Goal: Task Accomplishment & Management: Complete application form

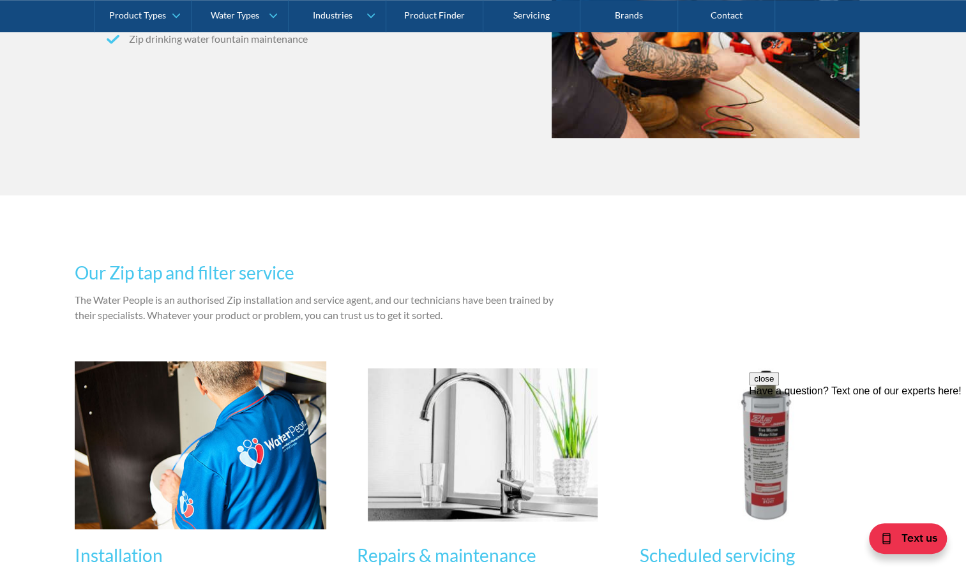
scroll to position [702, 0]
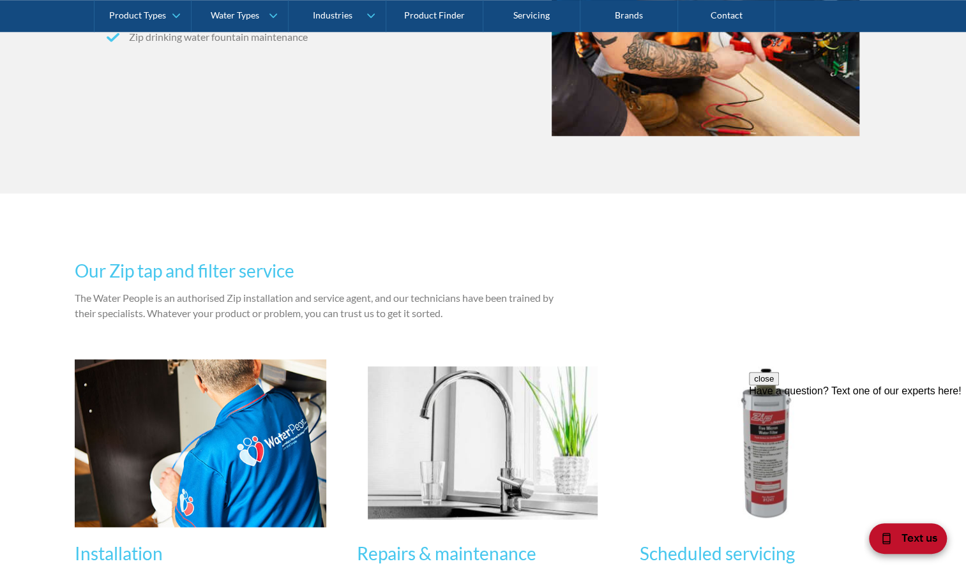
click at [895, 536] on div "Text us" at bounding box center [908, 539] width 78 height 31
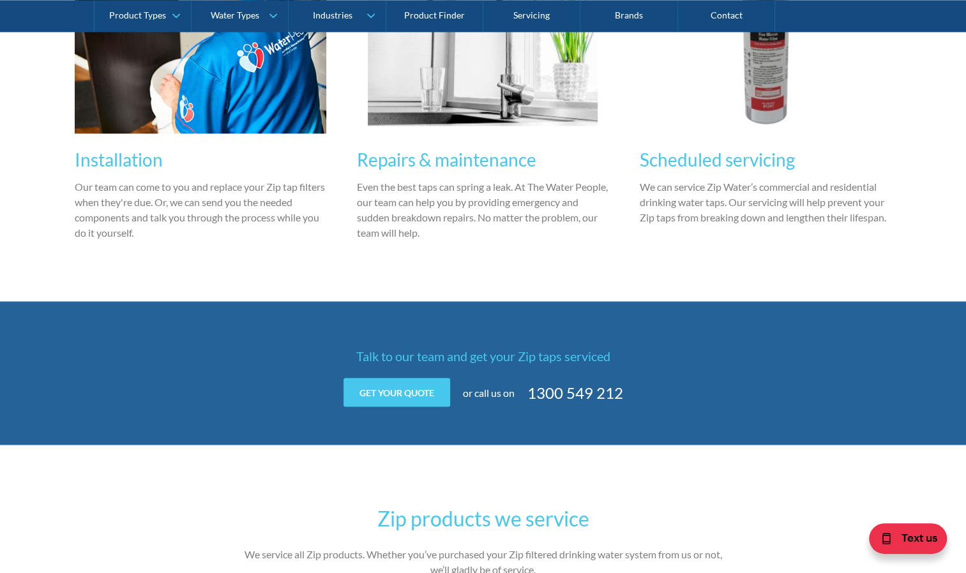
scroll to position [1095, 0]
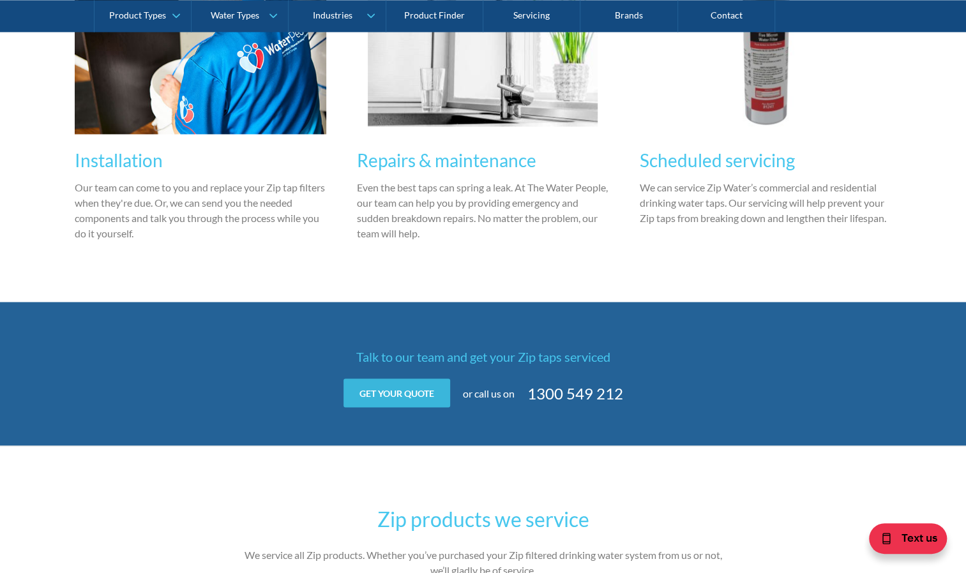
click at [385, 392] on link "Get your quote" at bounding box center [397, 393] width 107 height 29
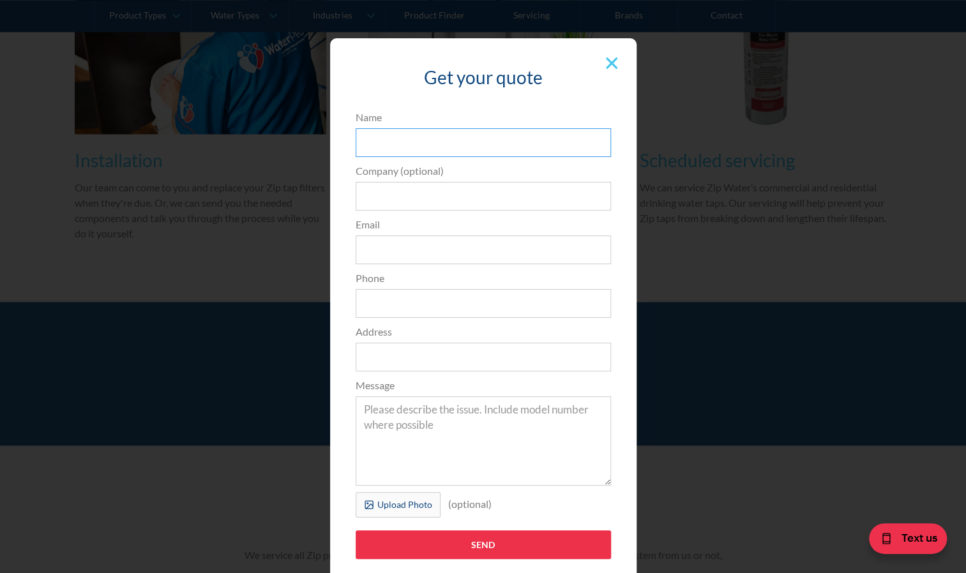
click at [411, 146] on input "Name" at bounding box center [483, 142] width 255 height 29
type input "[PERSON_NAME]"
type input "[EMAIL_ADDRESS][DOMAIN_NAME]"
type input "0488488115"
type input "[STREET_ADDRESS]"
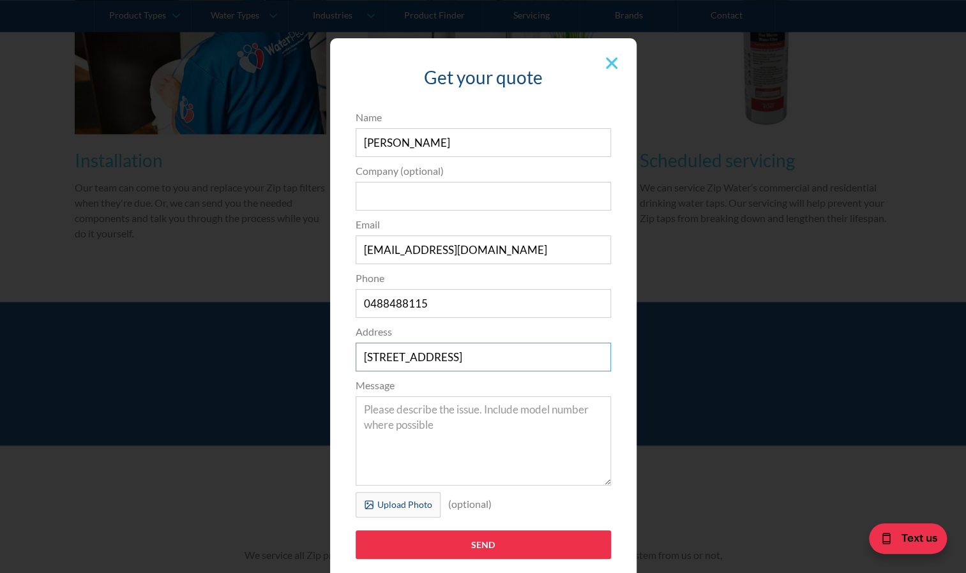
click at [358, 356] on input "[STREET_ADDRESS]" at bounding box center [483, 357] width 255 height 29
click at [360, 414] on textarea "Message" at bounding box center [483, 441] width 255 height 89
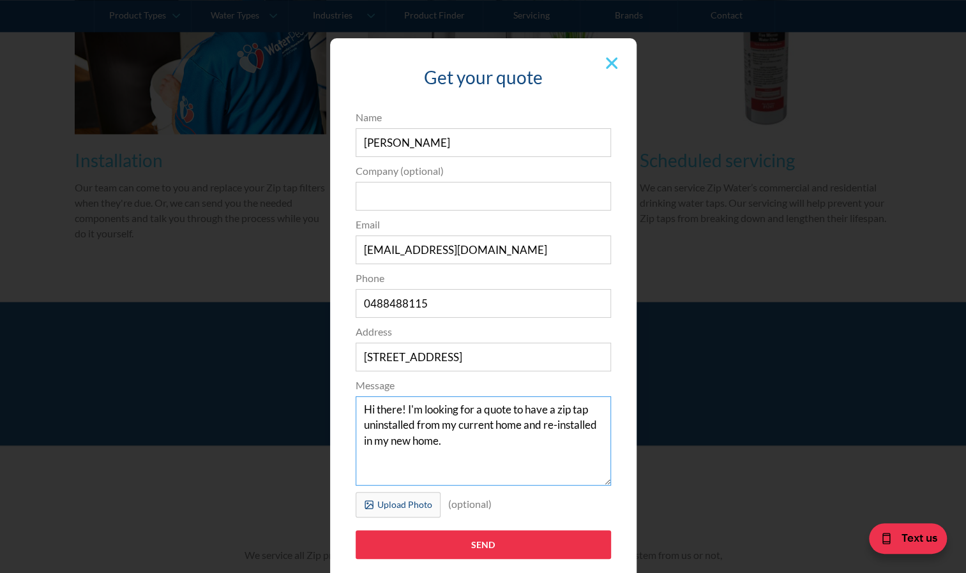
click at [502, 451] on textarea "Hi there! I'm looking for a quote to have a zip tap uninstalled from my current…" at bounding box center [483, 441] width 255 height 89
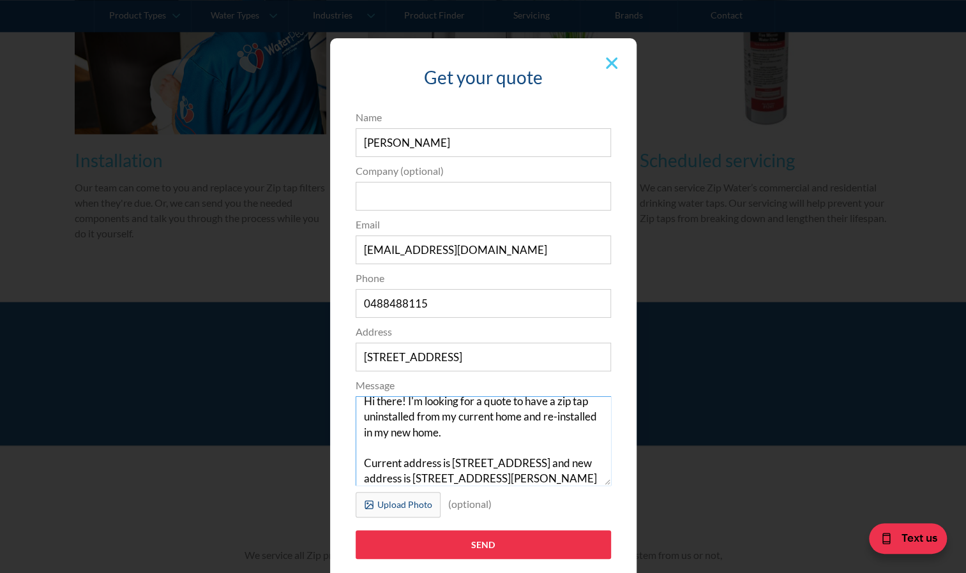
scroll to position [61, 0]
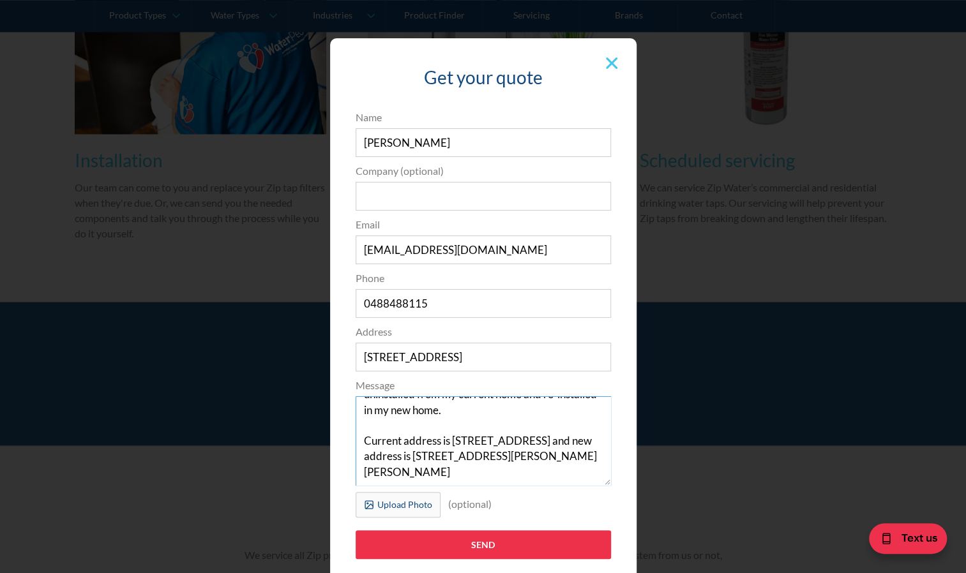
type textarea "Hi there! I'm looking for a quote to have a zip tap uninstalled from my current…"
click at [552, 358] on input "[STREET_ADDRESS]" at bounding box center [483, 357] width 255 height 29
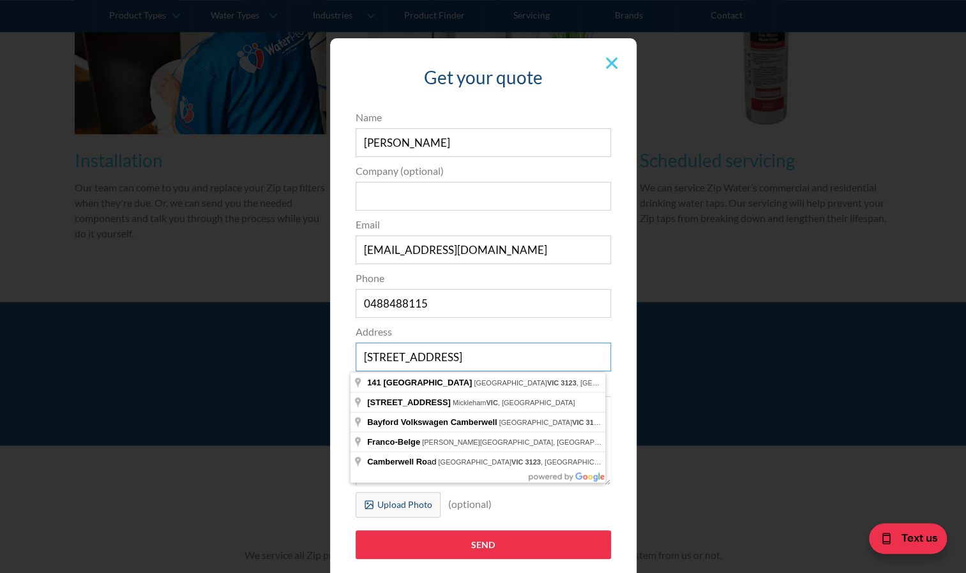
drag, startPoint x: 552, startPoint y: 358, endPoint x: 452, endPoint y: 346, distance: 100.3
click at [452, 346] on input "[STREET_ADDRESS]" at bounding box center [483, 357] width 255 height 29
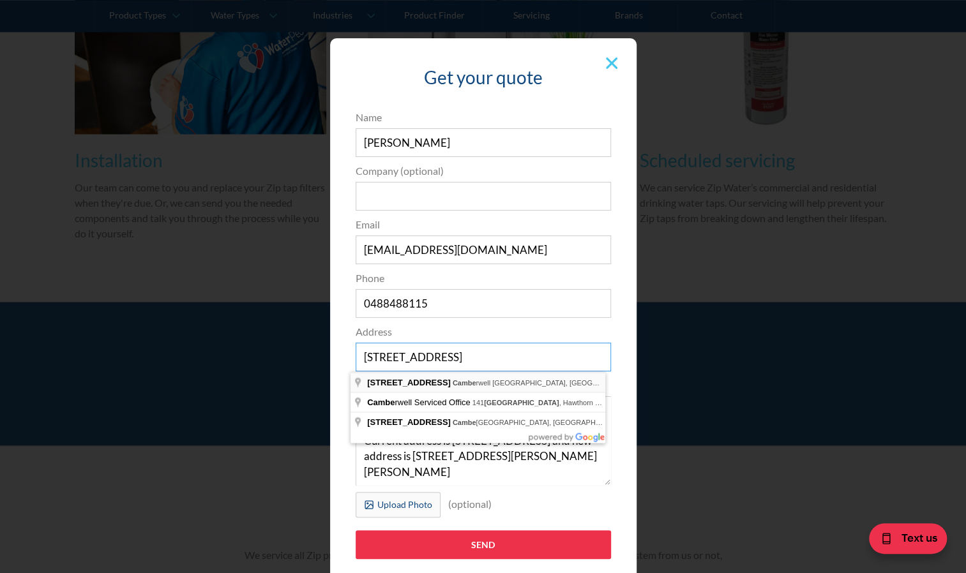
type input "[STREET_ADDRESS]"
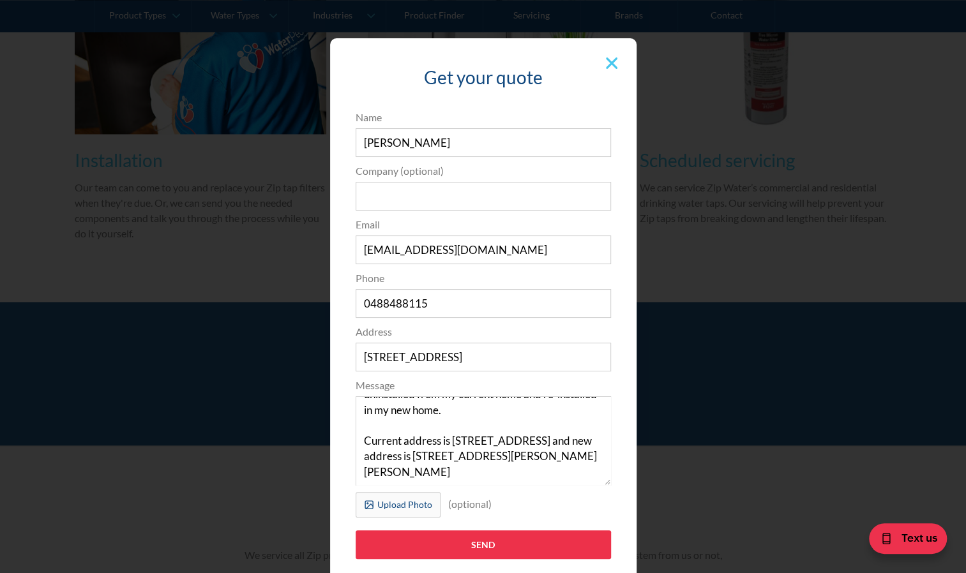
scroll to position [33, 0]
click at [461, 439] on textarea "Hi there! I'm looking for a quote to have a zip tap uninstalled from my current…" at bounding box center [483, 441] width 255 height 89
type textarea "Hi there! I'm looking for a quote to have a zip tap uninstalled from my current…"
click at [368, 359] on input "[STREET_ADDRESS]" at bounding box center [483, 357] width 255 height 29
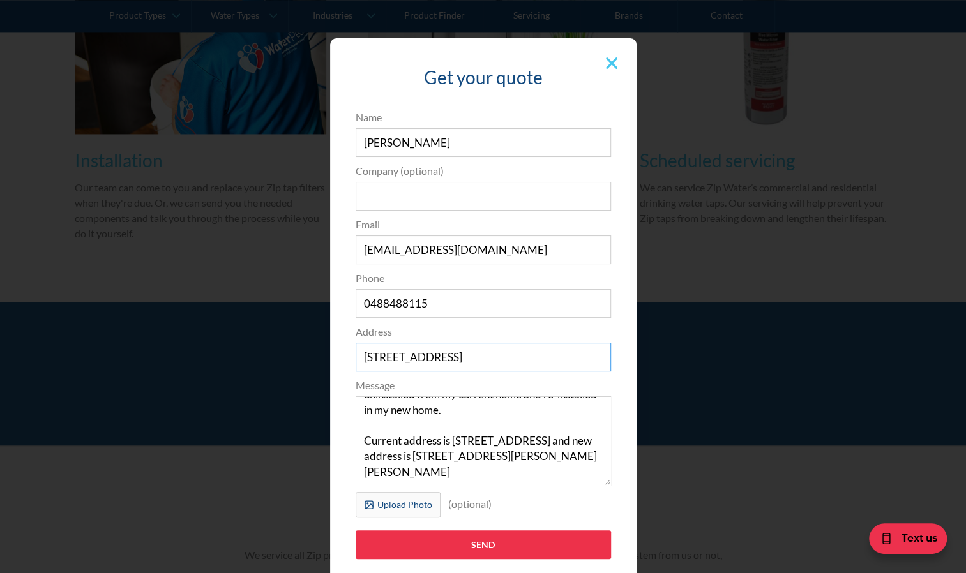
click at [368, 359] on input "[STREET_ADDRESS]" at bounding box center [483, 357] width 255 height 29
type input "[STREET_ADDRESS]"
click at [451, 538] on input "Send" at bounding box center [483, 545] width 255 height 29
